Goal: Task Accomplishment & Management: Manage account settings

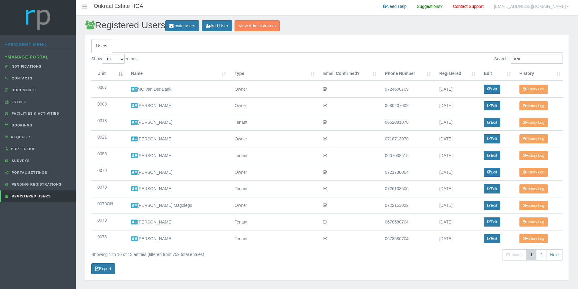
click at [528, 60] on input "070" at bounding box center [536, 59] width 52 height 9
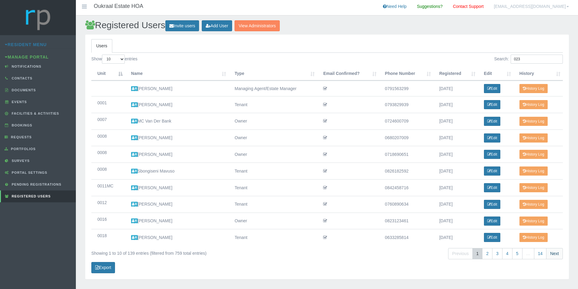
type input "023"
click at [554, 254] on link "Next" at bounding box center [554, 253] width 17 height 11
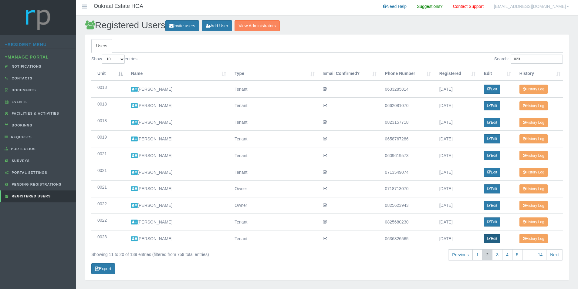
click at [497, 239] on link "Edit" at bounding box center [492, 238] width 17 height 9
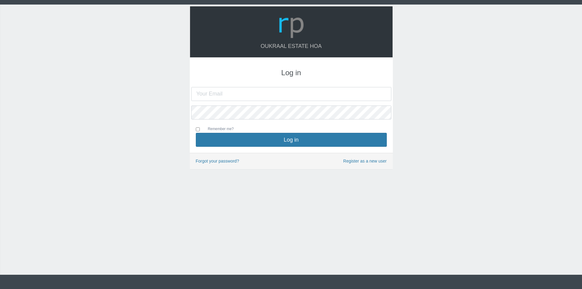
click at [290, 92] on input "text" at bounding box center [291, 94] width 200 height 14
type input "oukraalhoa@gmail.com"
click at [196, 133] on button "Log in" at bounding box center [291, 140] width 191 height 14
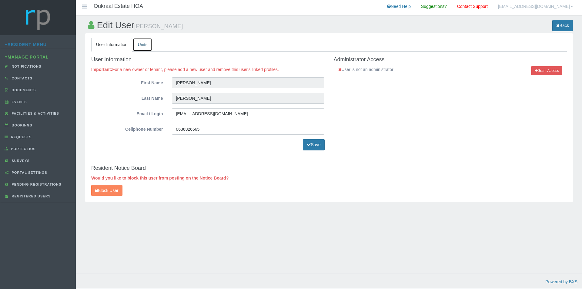
click at [143, 44] on link "Units" at bounding box center [142, 45] width 19 height 14
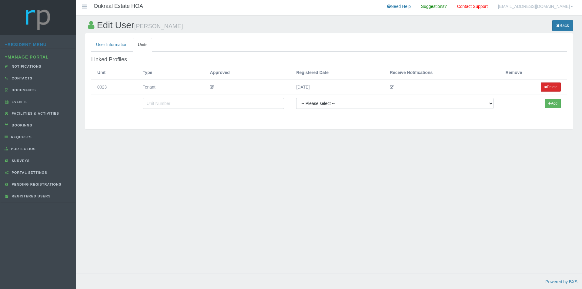
click at [555, 84] on button "Delete" at bounding box center [551, 86] width 20 height 9
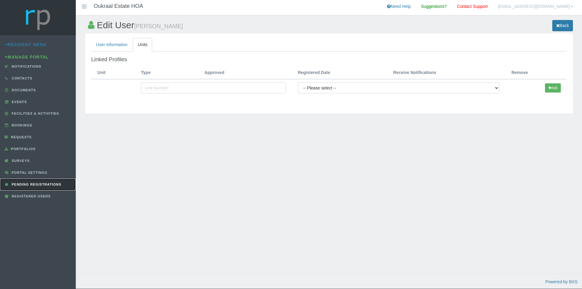
click at [47, 184] on span "Pending Registrations" at bounding box center [35, 185] width 51 height 4
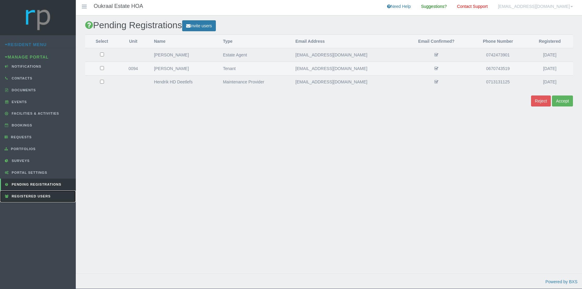
click at [35, 195] on span "Registered Users" at bounding box center [30, 196] width 40 height 4
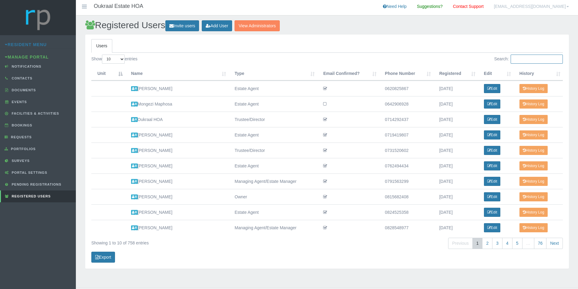
click at [523, 59] on input "Search:" at bounding box center [536, 59] width 52 height 9
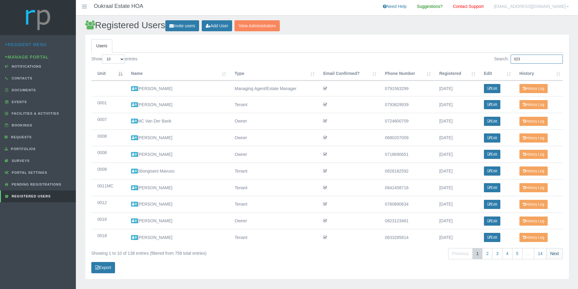
type input "023"
click at [559, 253] on link "Next" at bounding box center [554, 253] width 17 height 11
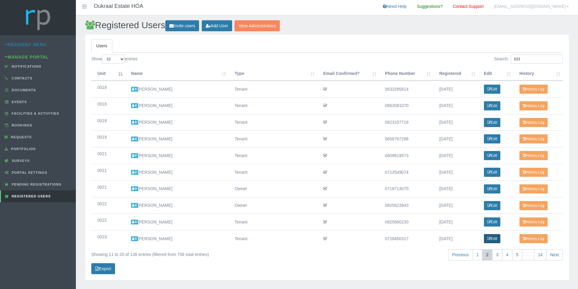
click at [494, 238] on link "Edit" at bounding box center [492, 238] width 17 height 9
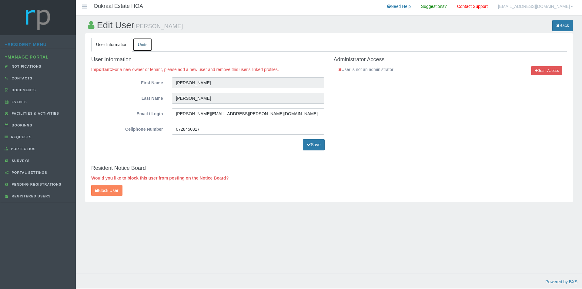
click at [145, 41] on link "Units" at bounding box center [142, 45] width 19 height 14
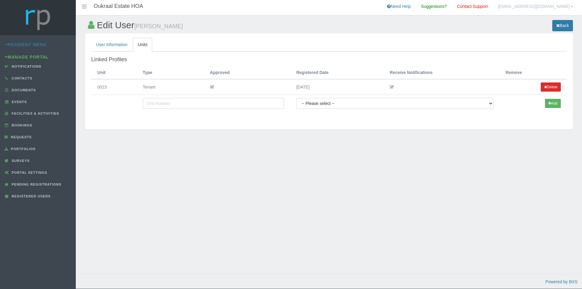
click at [552, 86] on button "Delete" at bounding box center [551, 86] width 20 height 9
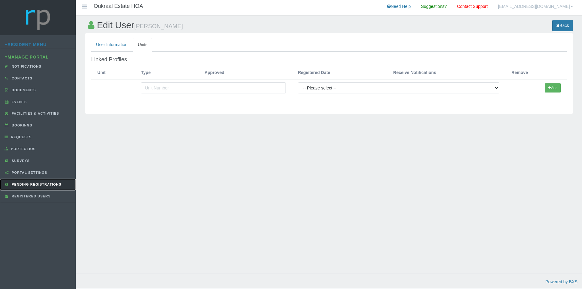
click at [51, 185] on span "Pending Registrations" at bounding box center [35, 185] width 51 height 4
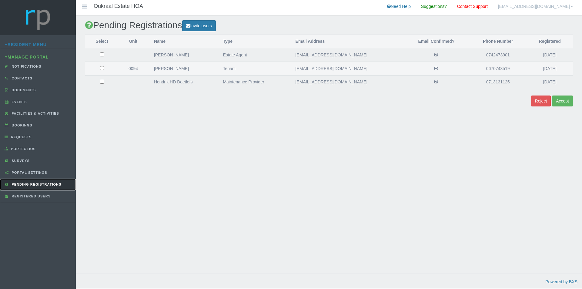
click at [33, 185] on span "Pending Registrations" at bounding box center [35, 185] width 51 height 4
click at [44, 196] on span "Registered Users" at bounding box center [30, 196] width 40 height 4
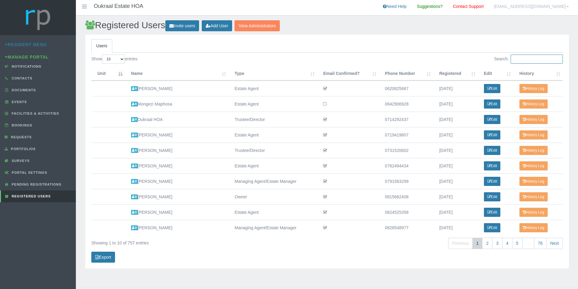
click at [537, 59] on input "Search:" at bounding box center [536, 59] width 52 height 9
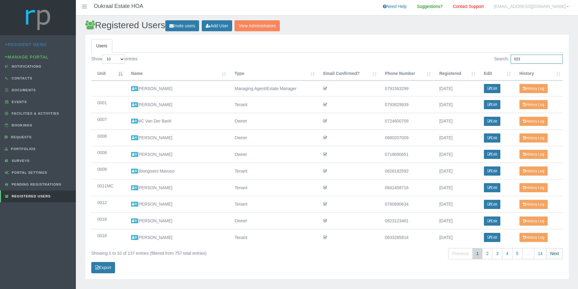
type input "023"
click at [558, 254] on link "Next" at bounding box center [554, 253] width 17 height 11
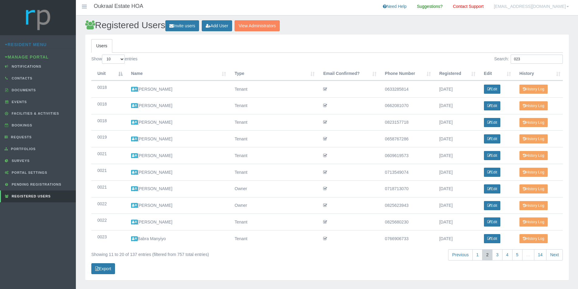
click at [558, 254] on link "Next" at bounding box center [554, 254] width 17 height 11
drag, startPoint x: 410, startPoint y: 104, endPoint x: 384, endPoint y: 105, distance: 26.1
click at [384, 105] on td "0794998049" at bounding box center [406, 105] width 54 height 17
copy td "0794998049"
drag, startPoint x: 410, startPoint y: 121, endPoint x: 378, endPoint y: 121, distance: 32.1
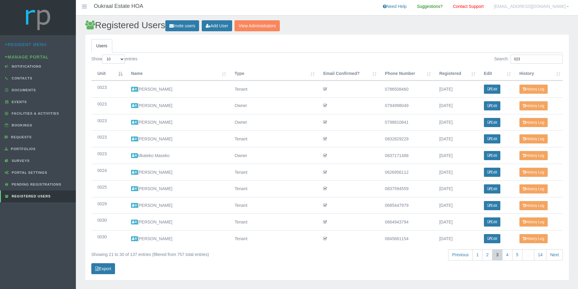
click at [378, 121] on tr "0023 Unit: 0023 Email Confirmed: Phone Number [PHONE_NUMBER] Name: [PERSON_NAME…" at bounding box center [326, 122] width 471 height 17
copy tr "0798810841"
drag, startPoint x: 409, startPoint y: 139, endPoint x: 382, endPoint y: 139, distance: 26.7
click at [382, 139] on td "0832829229" at bounding box center [406, 138] width 54 height 17
copy td "0832829229"
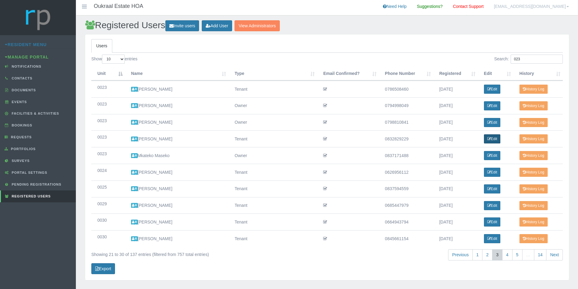
click at [494, 140] on link "Edit" at bounding box center [492, 138] width 17 height 9
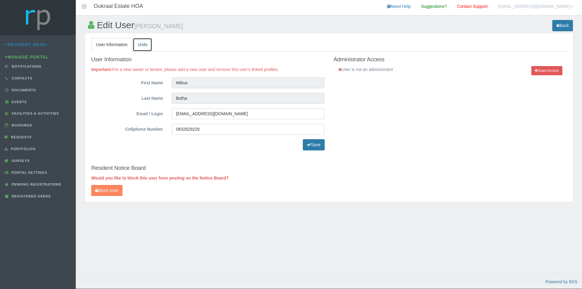
click at [146, 44] on link "Units" at bounding box center [142, 45] width 19 height 14
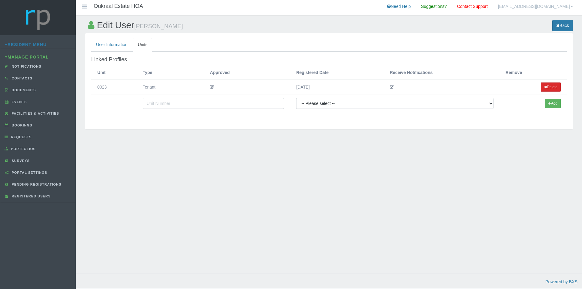
click at [554, 87] on button "Delete" at bounding box center [551, 86] width 20 height 9
click at [553, 84] on button "Delete" at bounding box center [551, 86] width 20 height 9
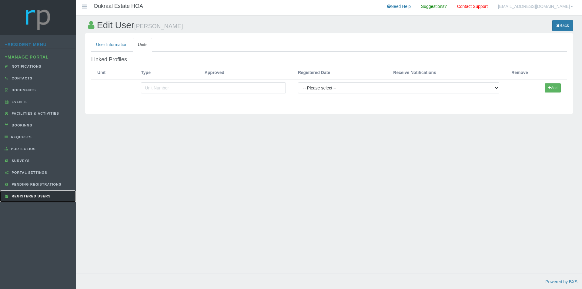
click at [48, 196] on span "Registered Users" at bounding box center [30, 196] width 40 height 4
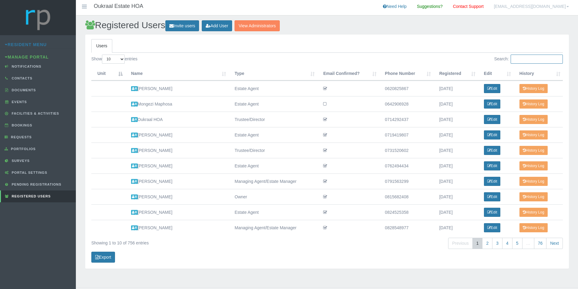
click at [551, 60] on input "Search:" at bounding box center [536, 59] width 52 height 9
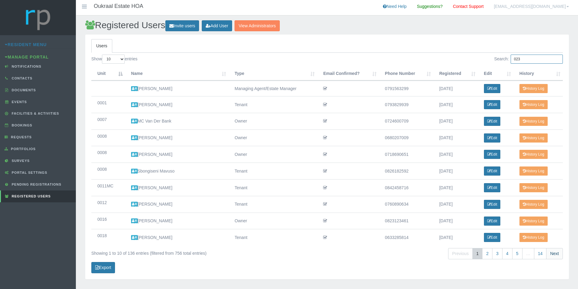
type input "023"
click at [553, 254] on link "Next" at bounding box center [554, 253] width 17 height 11
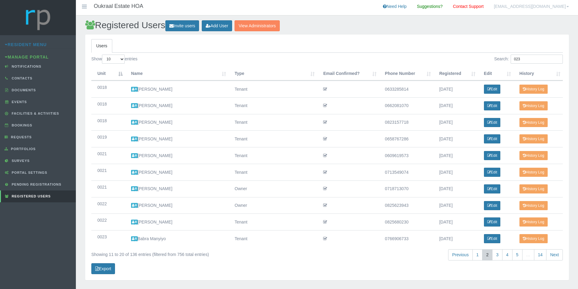
click at [553, 254] on link "Next" at bounding box center [554, 254] width 17 height 11
drag, startPoint x: 383, startPoint y: 89, endPoint x: 418, endPoint y: 91, distance: 34.7
click at [418, 91] on td "0786508460" at bounding box center [406, 89] width 54 height 17
copy td "0786508460"
click at [50, 184] on span "Pending Registrations" at bounding box center [35, 185] width 51 height 4
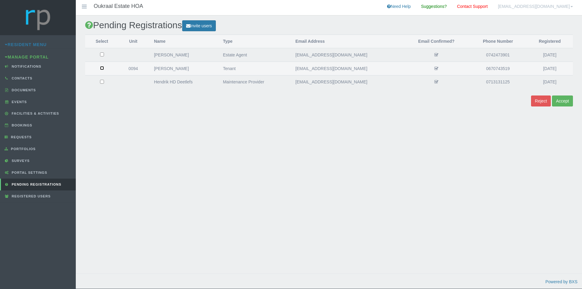
click at [103, 67] on input "checkbox" at bounding box center [102, 68] width 4 height 4
checkbox input "true"
click at [563, 99] on button "Accept" at bounding box center [562, 101] width 21 height 11
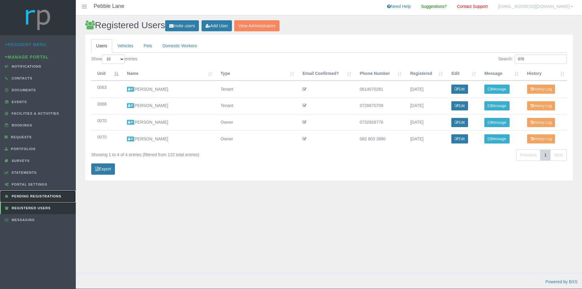
click at [47, 195] on span "Pending Registrations" at bounding box center [35, 196] width 51 height 4
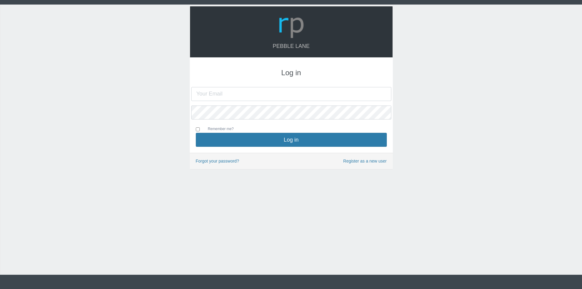
click at [241, 97] on input "text" at bounding box center [291, 94] width 200 height 14
type input "pebblelane123@gmail.com"
click at [196, 133] on button "Log in" at bounding box center [291, 140] width 191 height 14
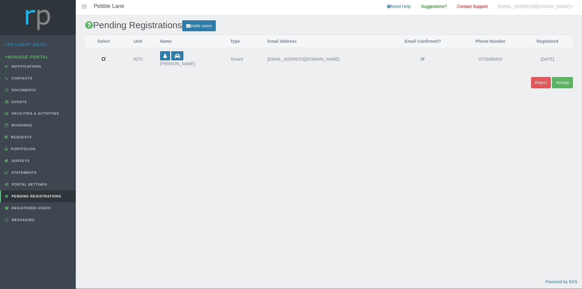
click at [105, 60] on input "checkbox" at bounding box center [104, 59] width 4 height 4
checkbox input "true"
click at [566, 81] on button "Accept" at bounding box center [562, 82] width 21 height 11
